Goal: Find specific page/section: Find specific page/section

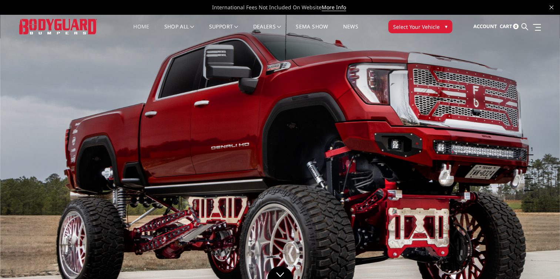
click at [419, 27] on span "Select Your Vehicle" at bounding box center [416, 27] width 47 height 8
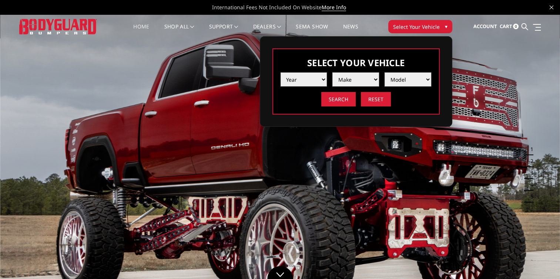
click at [301, 81] on select "Year [DATE] 2024 2023 2022 2021 2020 2019 2018 2017 2016 2015 2014 2013 2012 20…" at bounding box center [303, 80] width 47 height 14
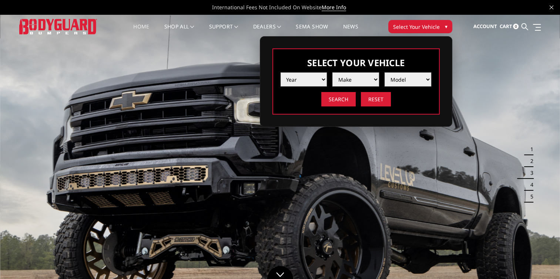
select select "yr_2021"
click at [280, 73] on select "Year [DATE] 2024 2023 2022 2021 2020 2019 2018 2017 2016 2015 2014 2013 2012 20…" at bounding box center [303, 80] width 47 height 14
drag, startPoint x: 350, startPoint y: 77, endPoint x: 348, endPoint y: 87, distance: 9.8
click at [350, 77] on select "Make Chevrolet Ford GMC Ram Toyota" at bounding box center [355, 80] width 47 height 14
select select "mk_chevrolet"
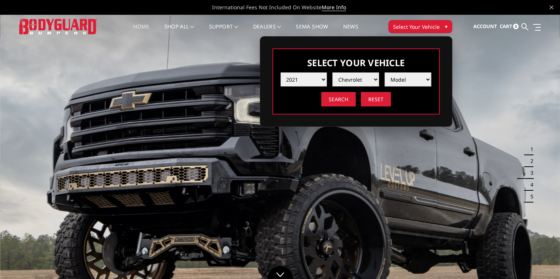
click at [332, 73] on select "Make Chevrolet Ford GMC Ram Toyota" at bounding box center [355, 80] width 47 height 14
click at [409, 77] on select "Model Silverado 1500 Silverado 2500 / 3500 Silverado 4500 / 5500 / 6500" at bounding box center [407, 80] width 47 height 14
select select "md_silverado-2500-3500"
click at [384, 73] on select "Model Silverado 1500 Silverado 2500 / 3500 Silverado 4500 / 5500 / 6500" at bounding box center [407, 80] width 47 height 14
click at [339, 97] on input "Search" at bounding box center [338, 99] width 34 height 14
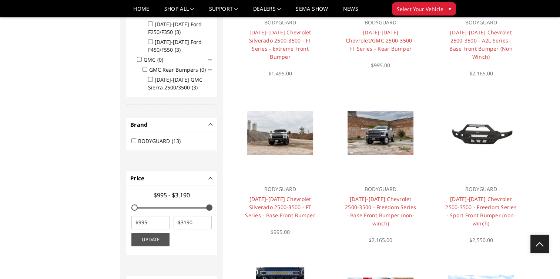
scroll to position [318, 0]
